Goal: Task Accomplishment & Management: Use online tool/utility

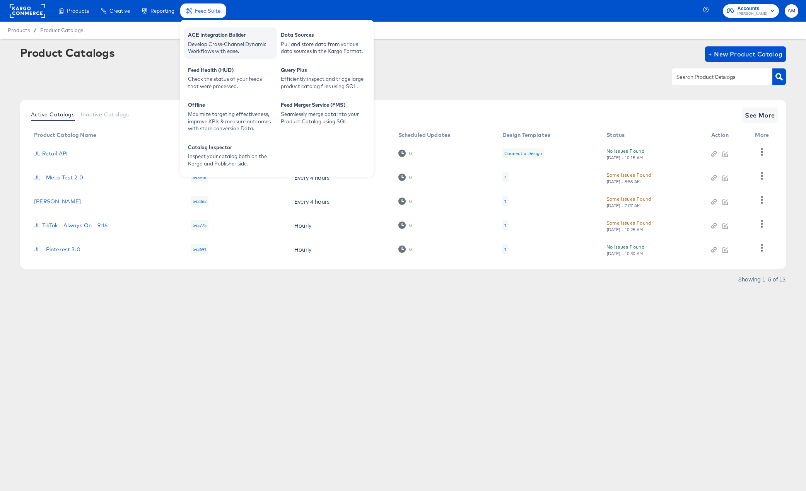
click at [204, 40] on div "ACE Integration Builder" at bounding box center [230, 35] width 85 height 9
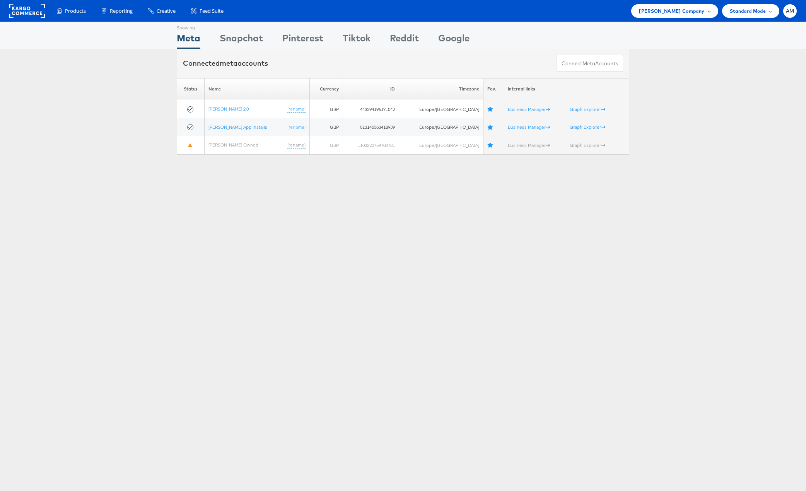
click at [681, 8] on span "[PERSON_NAME] Company" at bounding box center [671, 11] width 65 height 8
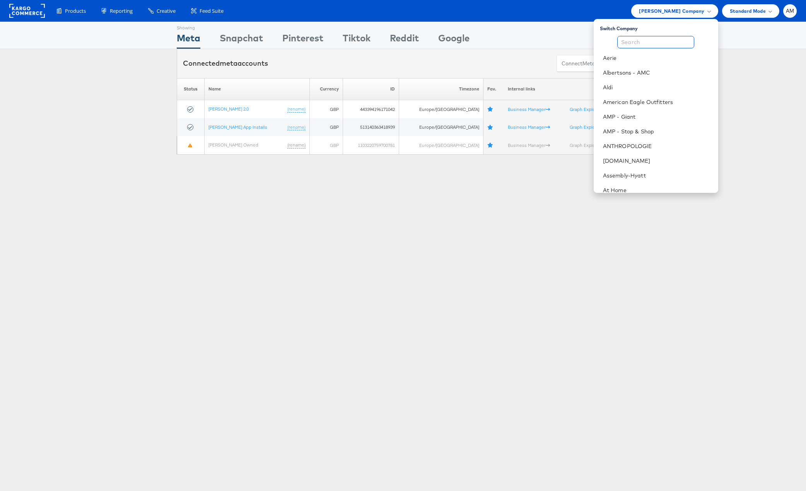
click at [634, 44] on input "text" at bounding box center [655, 42] width 77 height 12
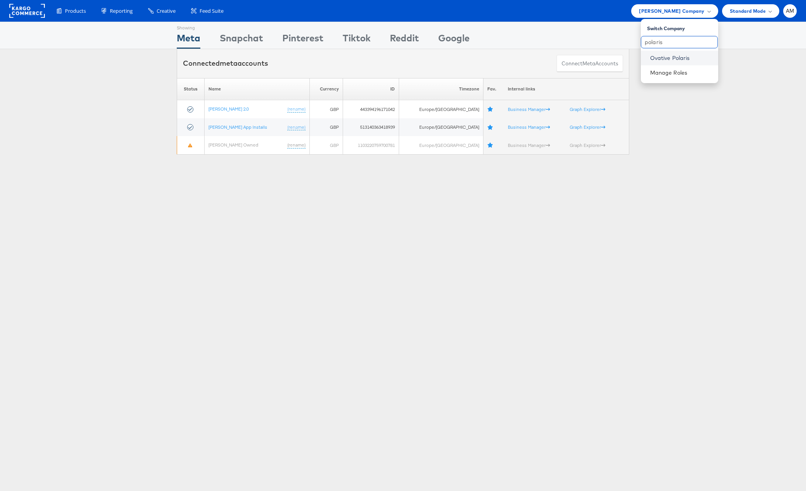
type input "polaris"
click at [661, 55] on link "Ovative Polaris" at bounding box center [681, 58] width 62 height 8
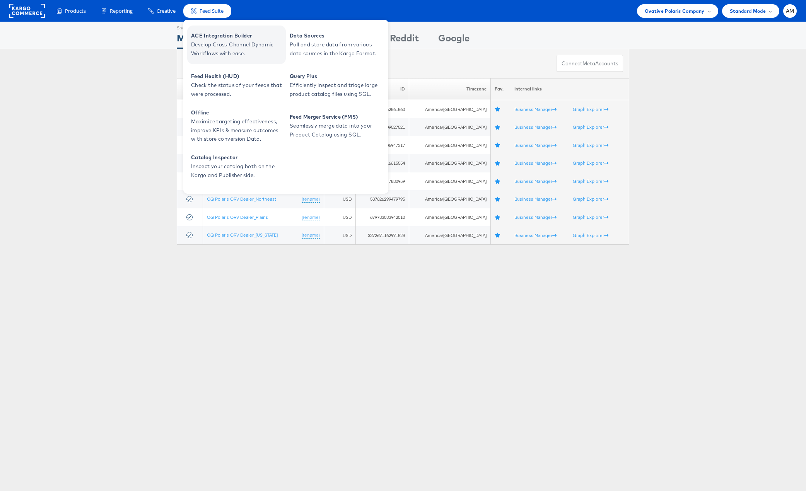
click at [222, 32] on span "ACE Integration Builder" at bounding box center [237, 35] width 93 height 9
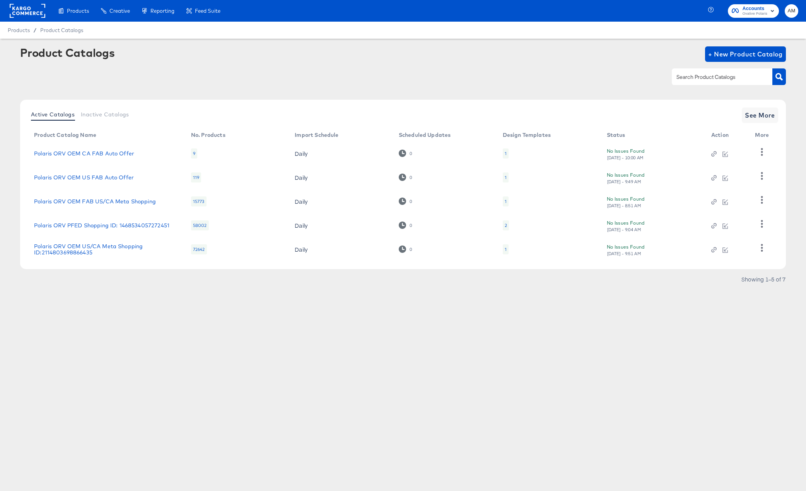
click at [689, 75] on input "text" at bounding box center [716, 77] width 82 height 9
type input "PFED"
click at [778, 80] on button "button" at bounding box center [779, 76] width 14 height 17
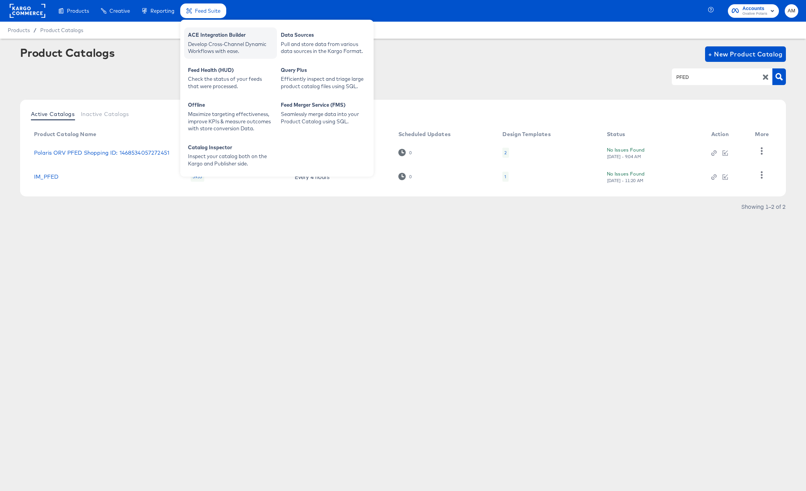
click at [226, 31] on div "ACE Integration Builder" at bounding box center [230, 35] width 85 height 9
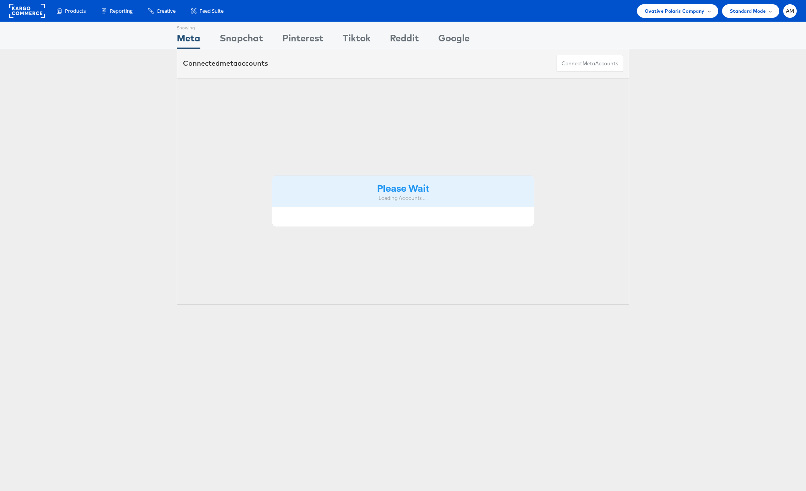
click at [669, 8] on span "Ovative Polaris Company" at bounding box center [675, 11] width 60 height 8
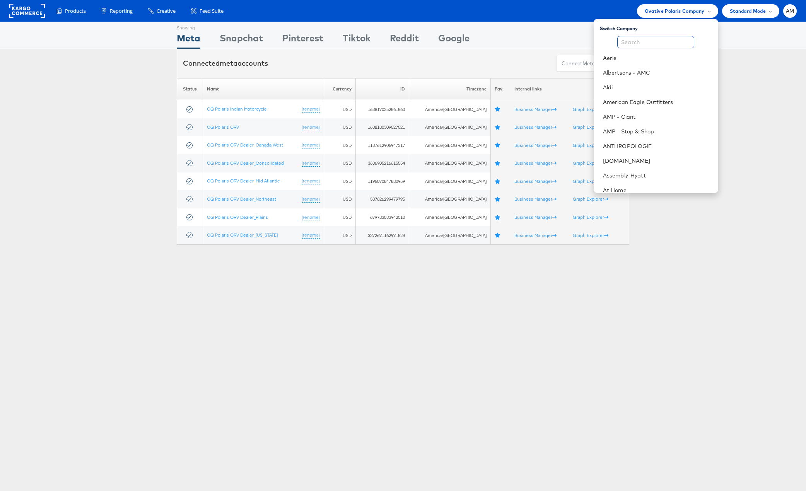
click at [644, 41] on input "text" at bounding box center [655, 42] width 77 height 12
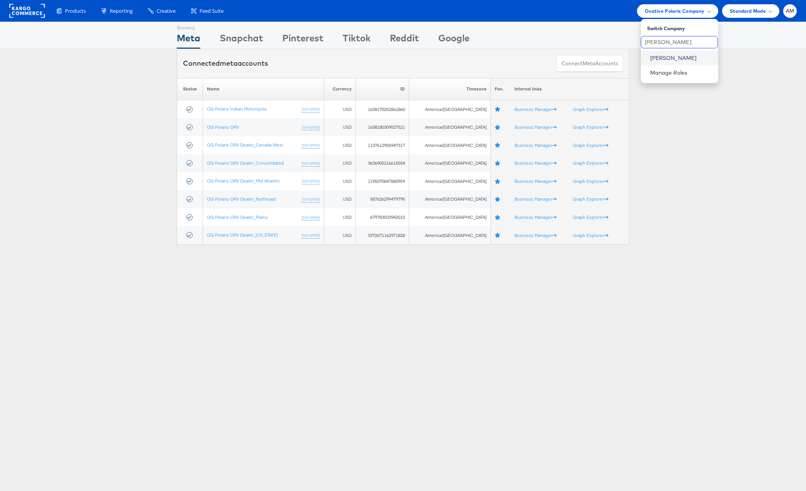
type input "John L"
click at [662, 56] on link "John Lewis" at bounding box center [681, 58] width 62 height 8
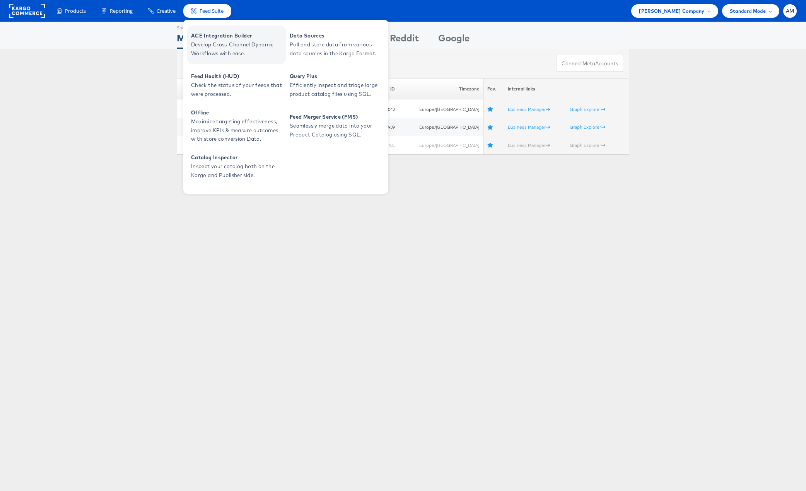
click at [225, 41] on span "Develop Cross-Channel Dynamic Workflows with ease." at bounding box center [237, 49] width 93 height 18
